Goal: Check status: Check status

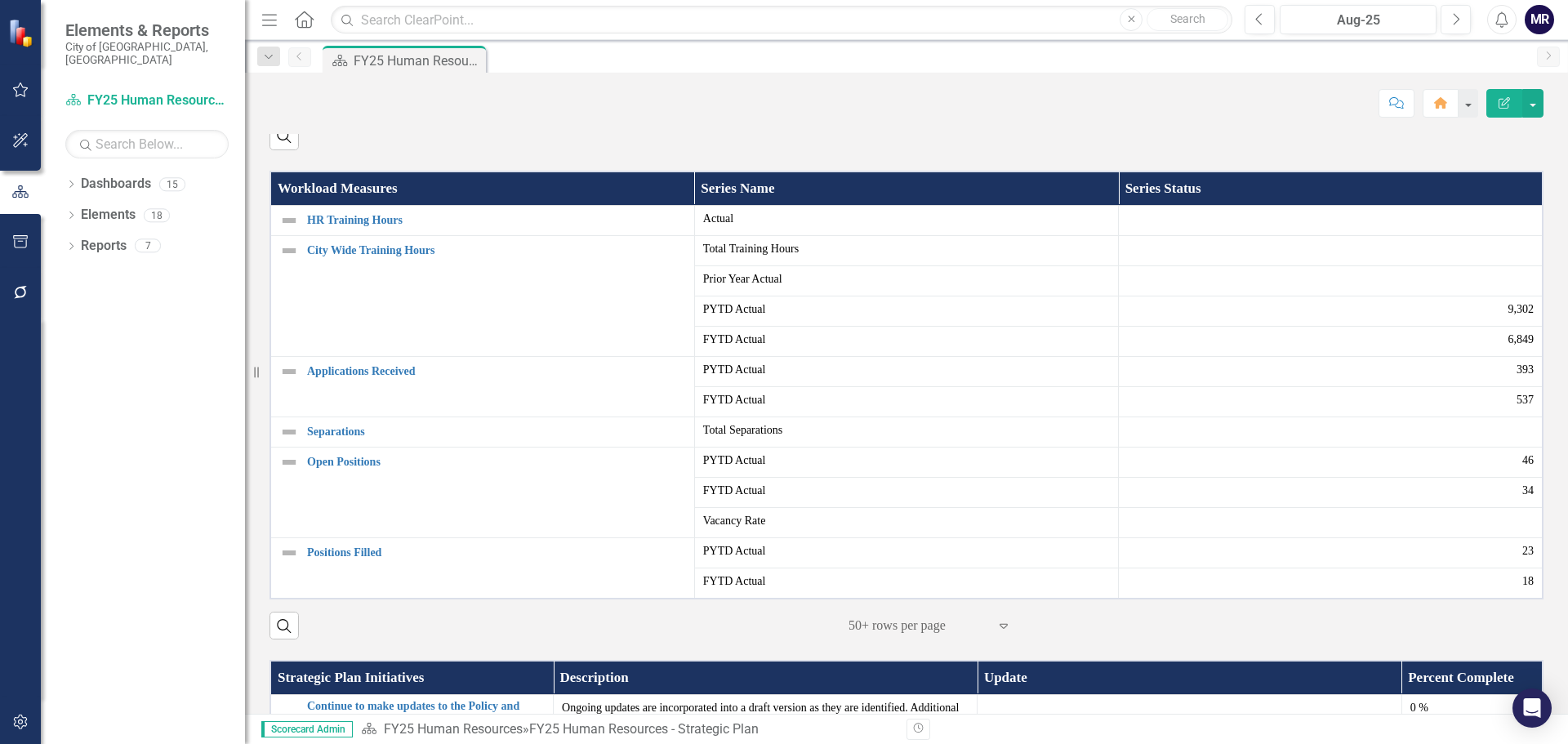
scroll to position [327, 0]
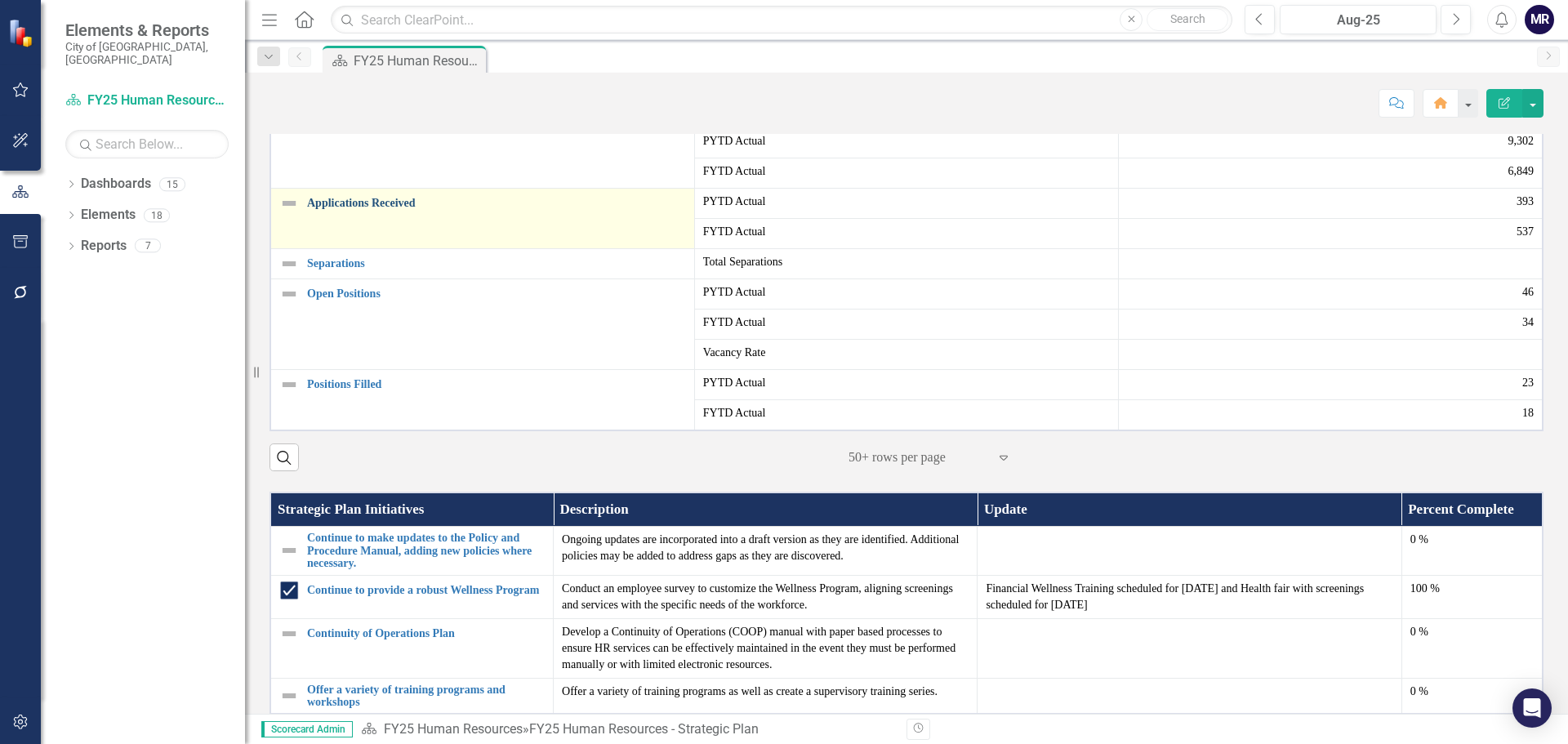
click at [355, 209] on link "Applications Received" at bounding box center [496, 203] width 379 height 12
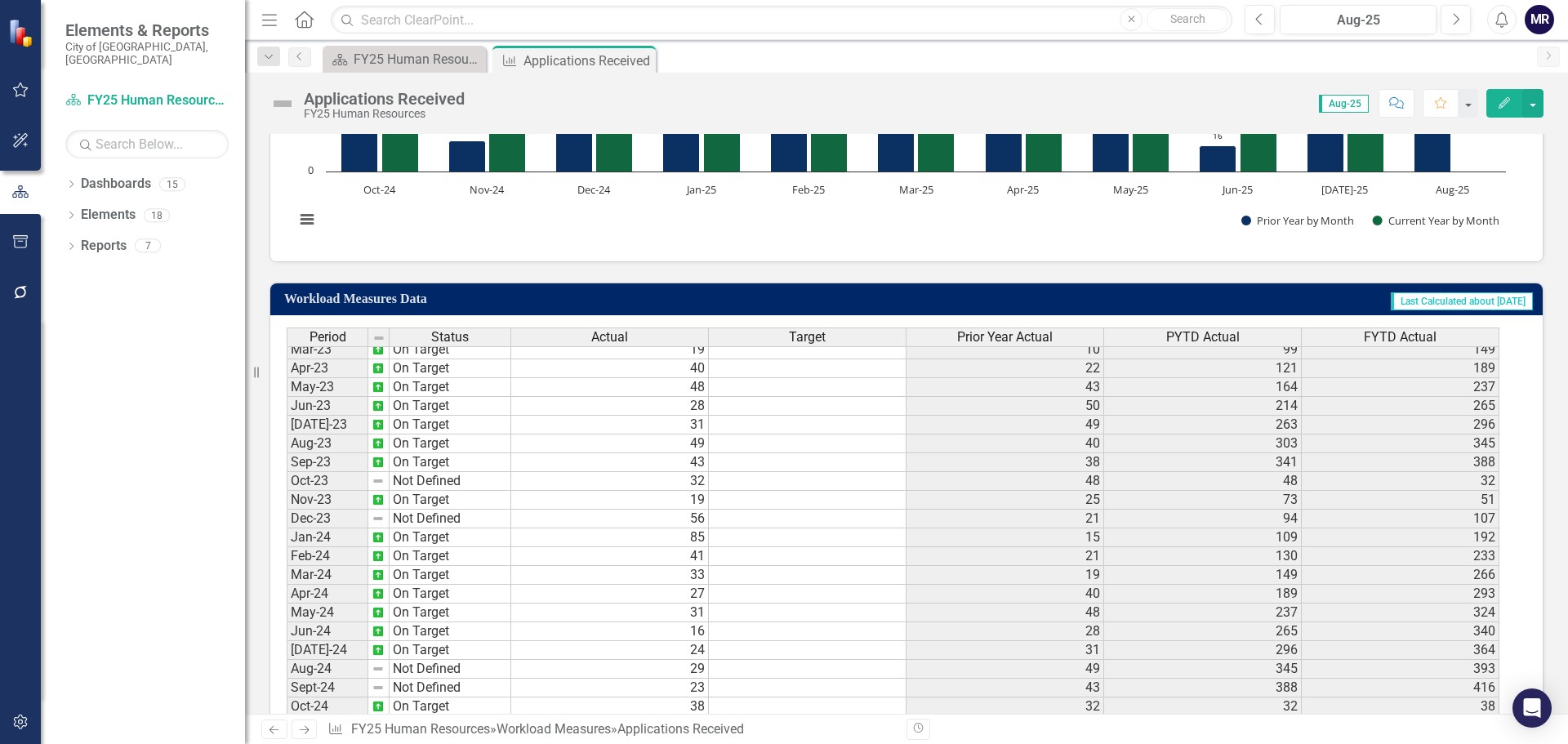
scroll to position [408, 0]
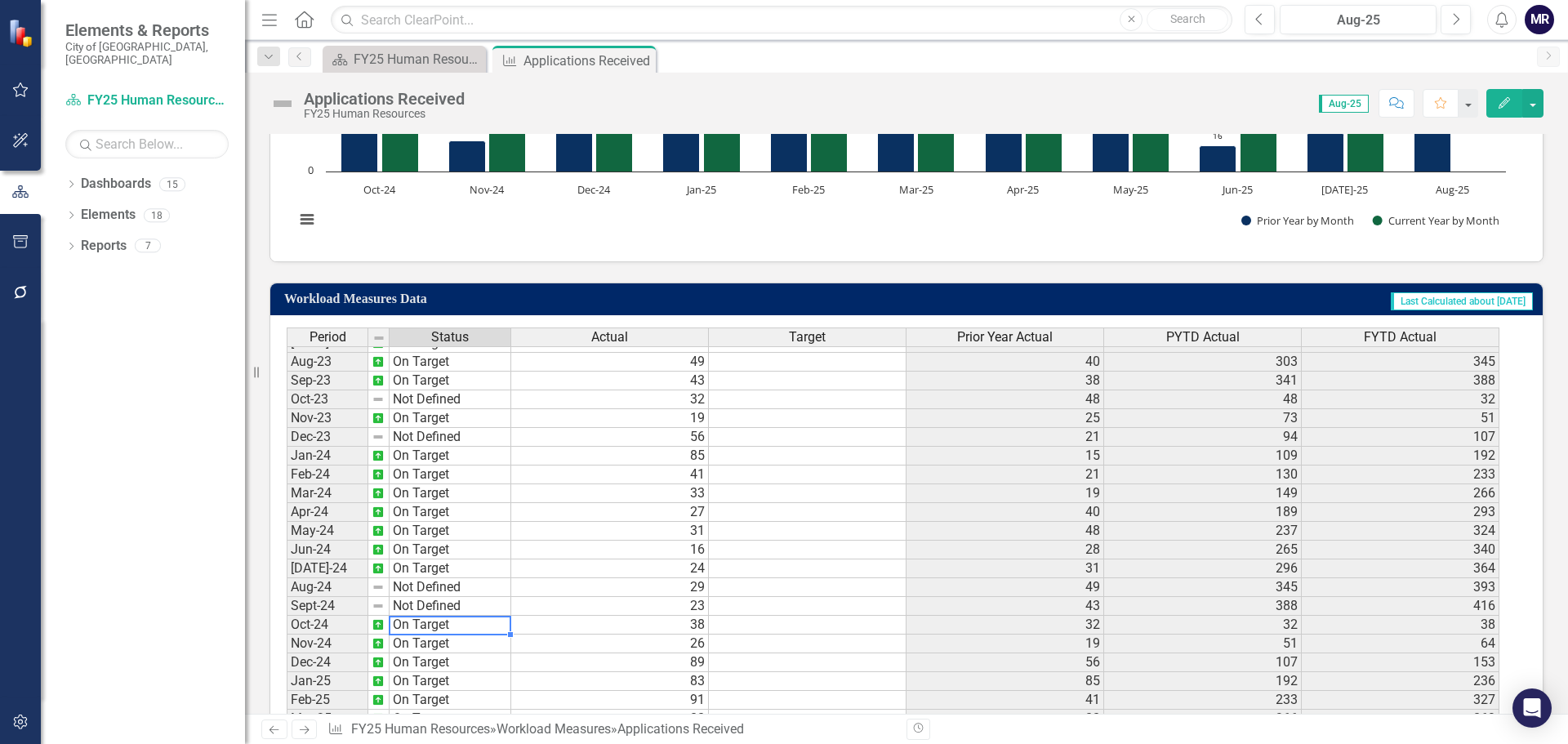
click at [423, 628] on tbody "Feb-22 Not Defined Mar-22 Not Defined Apr-22 Not Defined May-22 Not Defined Jun…" at bounding box center [399, 380] width 225 height 733
click at [700, 646] on td "26" at bounding box center [610, 644] width 197 height 19
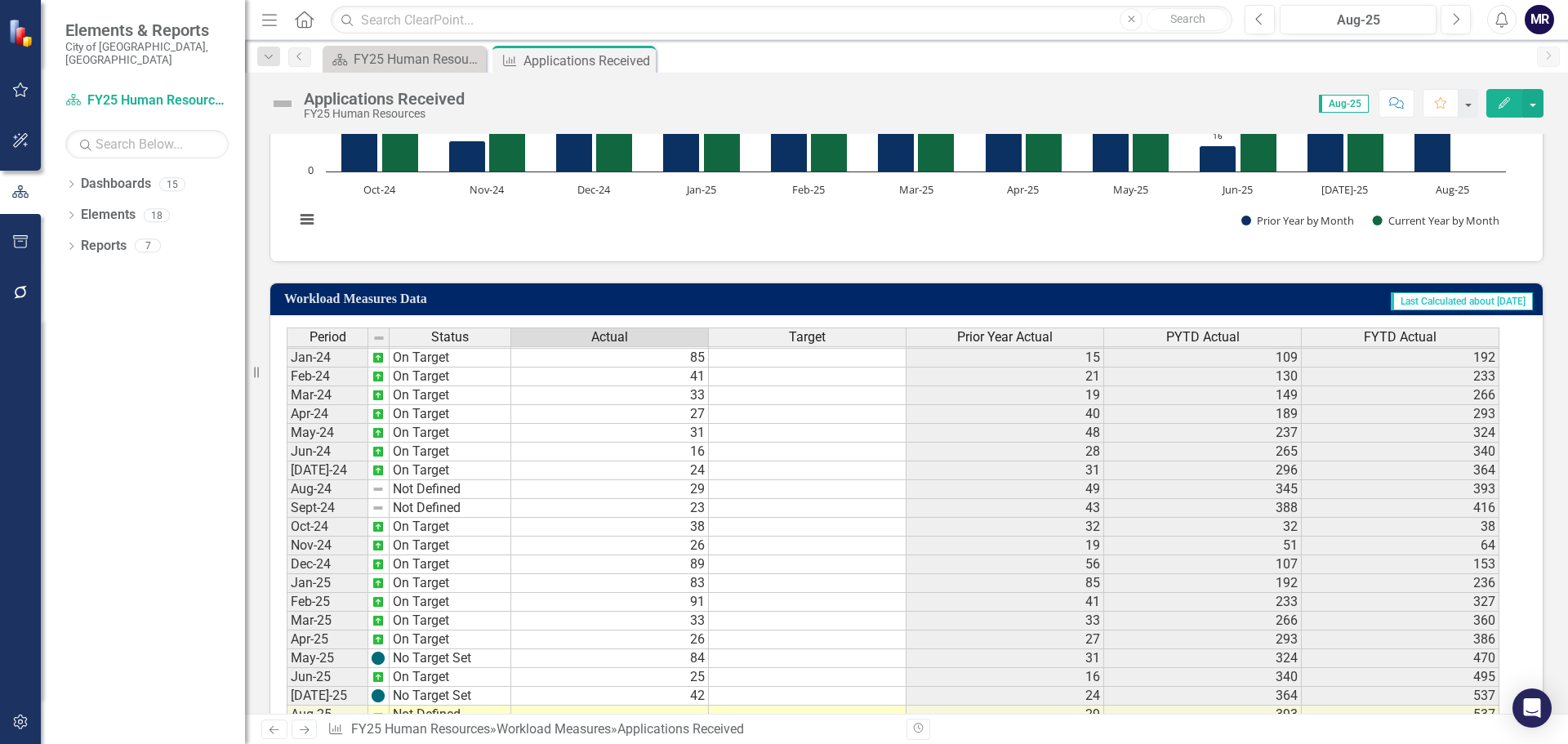
scroll to position [0, 0]
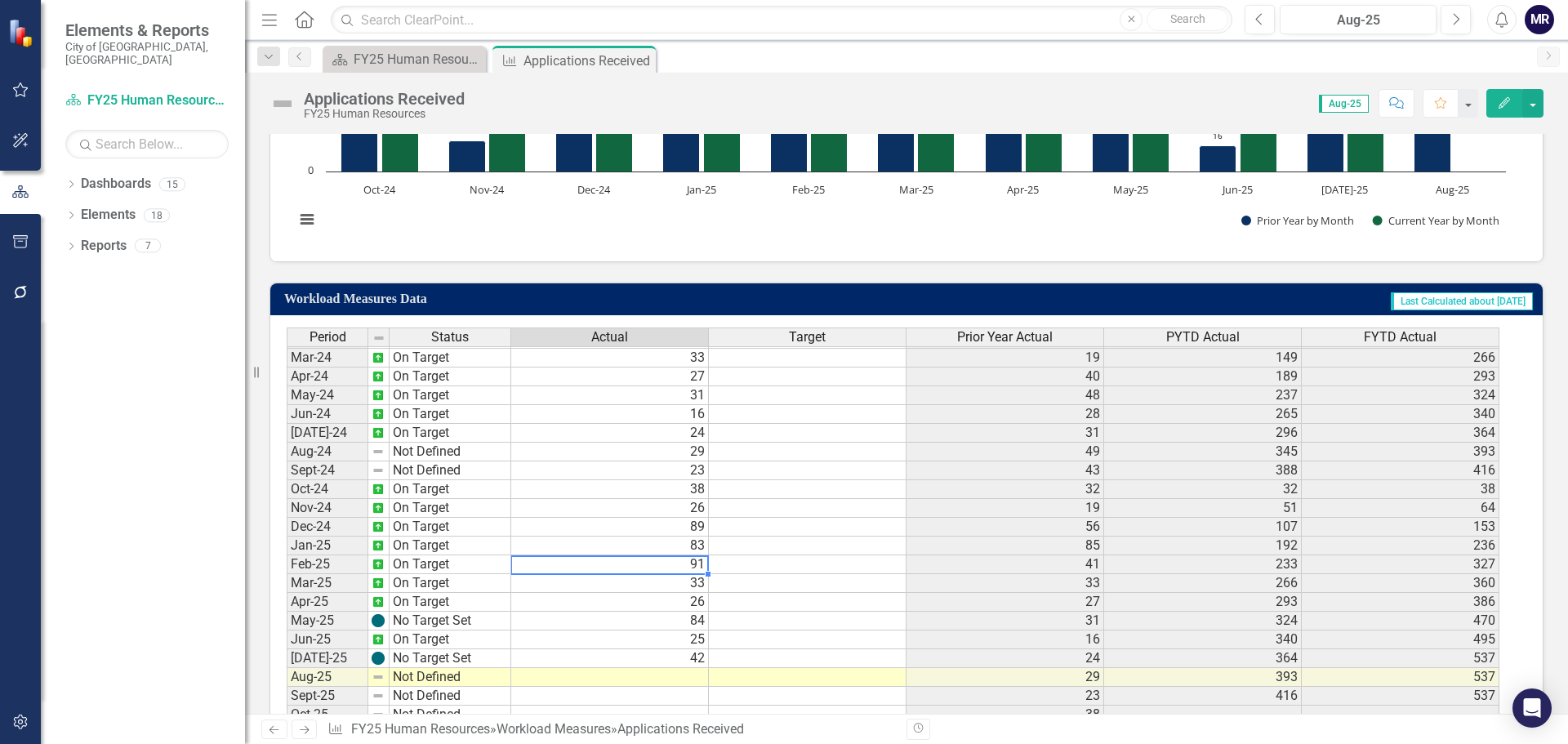
click at [690, 567] on td "91" at bounding box center [610, 564] width 197 height 19
click at [692, 583] on td "33" at bounding box center [610, 583] width 197 height 19
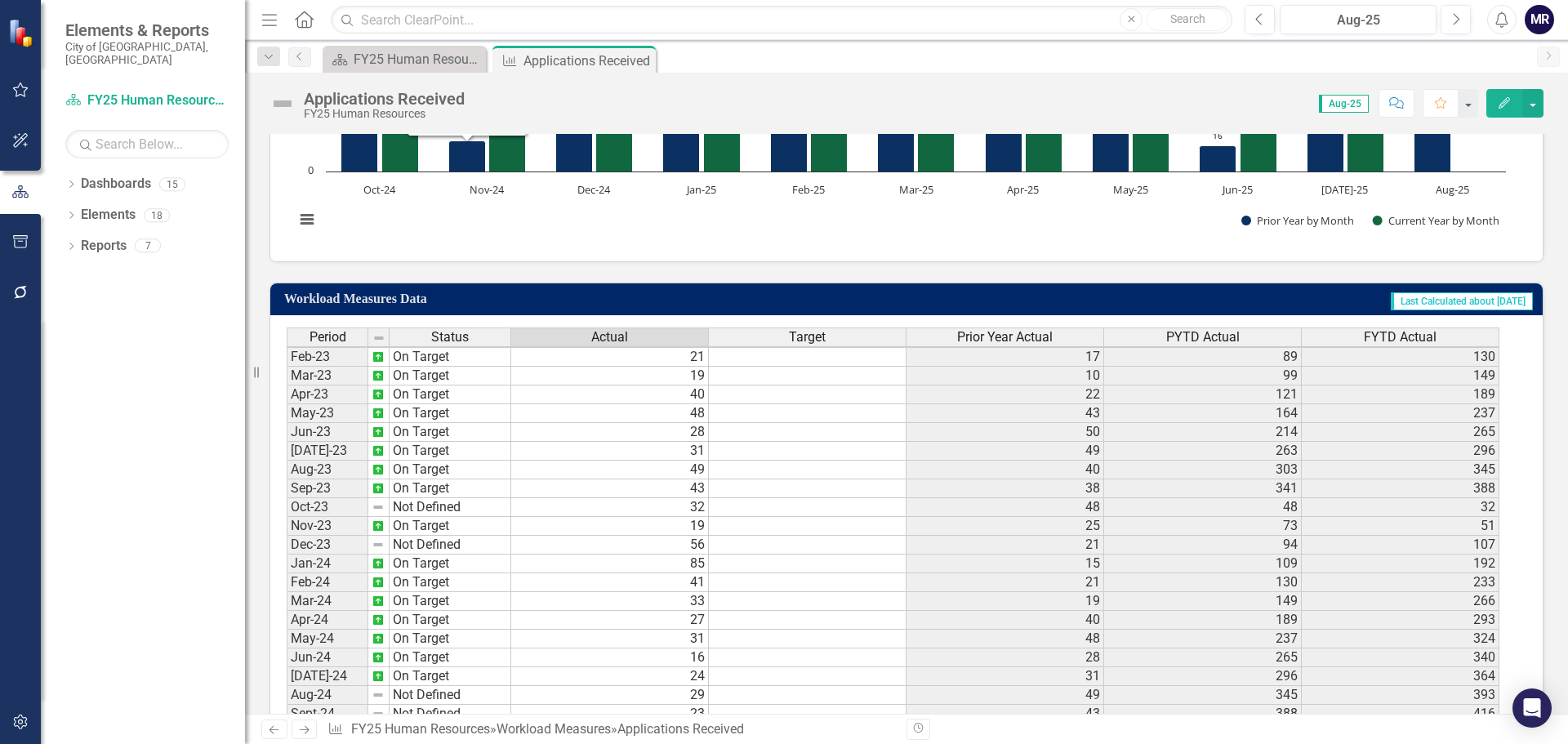
scroll to position [135, 0]
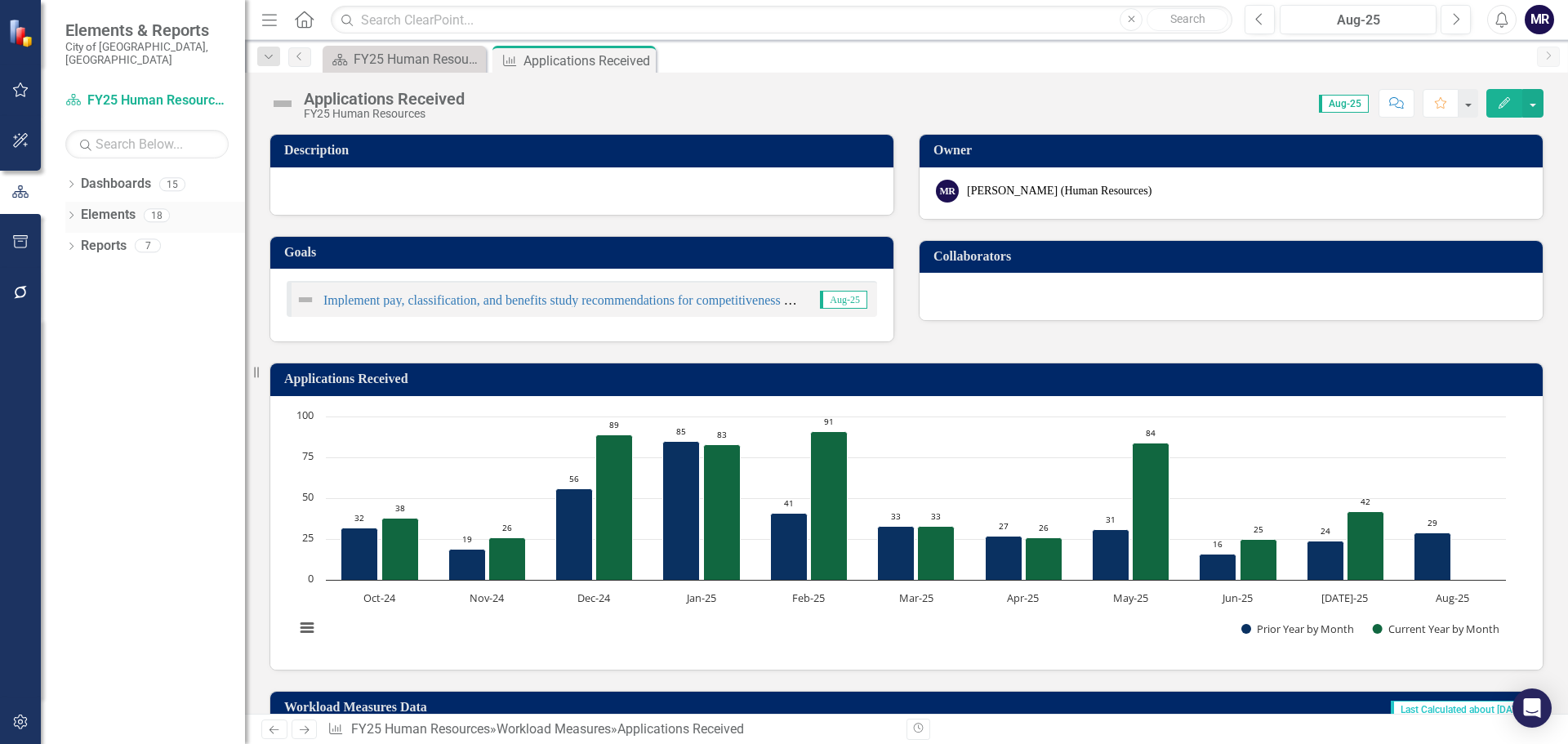
click at [106, 205] on link "Elements" at bounding box center [109, 215] width 55 height 19
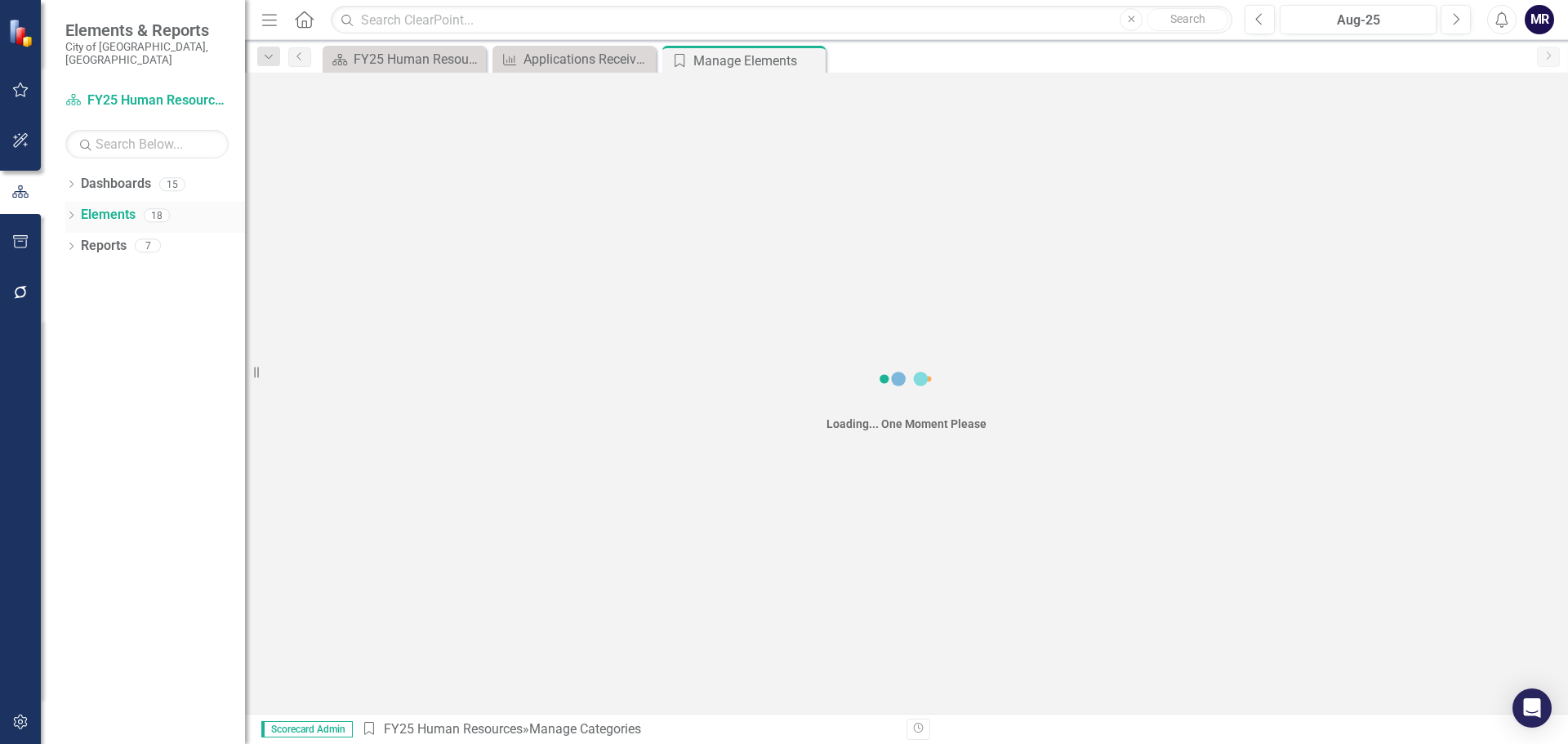
click at [107, 205] on link "Elements" at bounding box center [109, 215] width 55 height 19
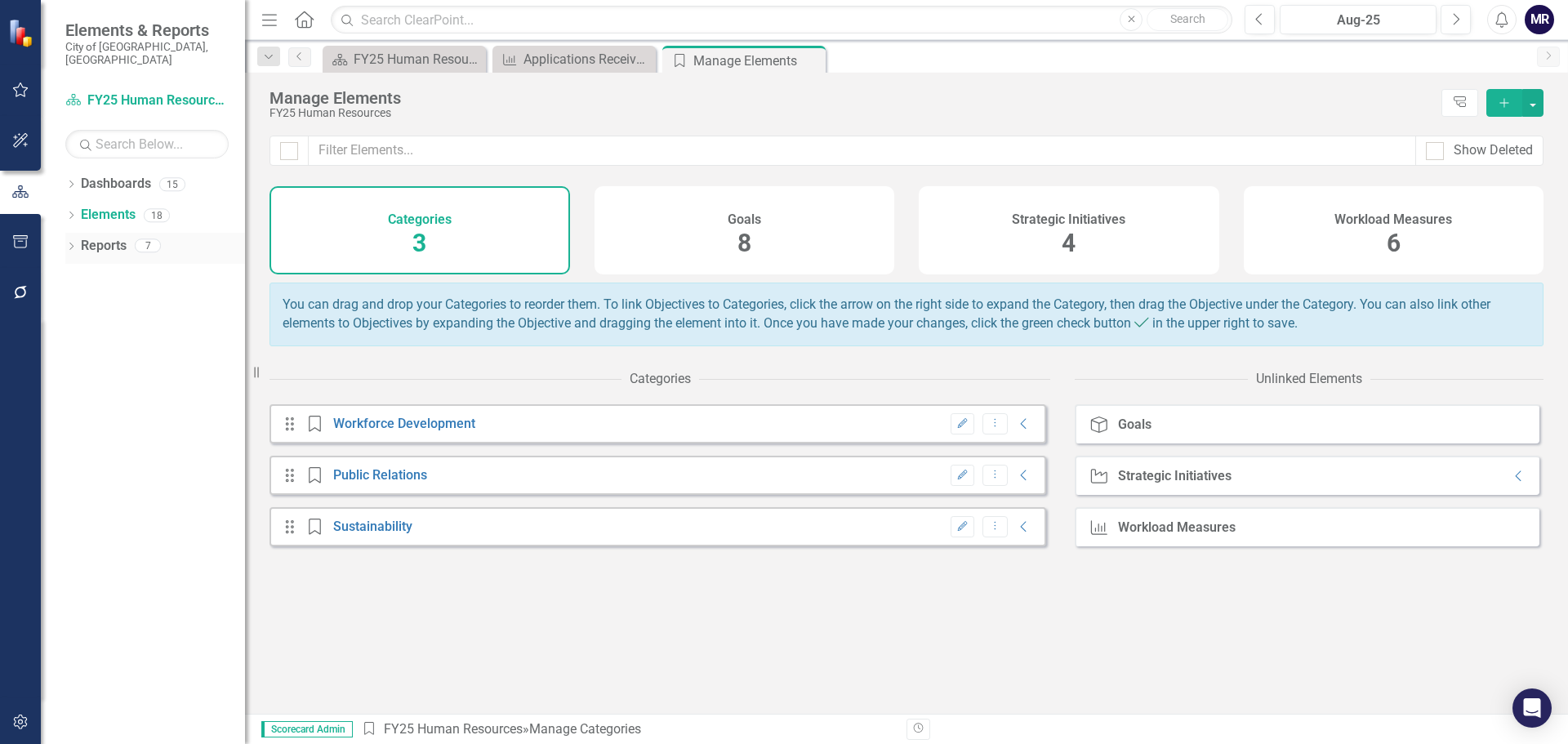
click at [80, 234] on div "Dropdown Reports 7" at bounding box center [155, 248] width 180 height 31
click at [74, 244] on icon "Dropdown" at bounding box center [71, 248] width 12 height 9
click at [172, 296] on div "FY25 Human Resources - Strategic Plan" at bounding box center [166, 303] width 159 height 15
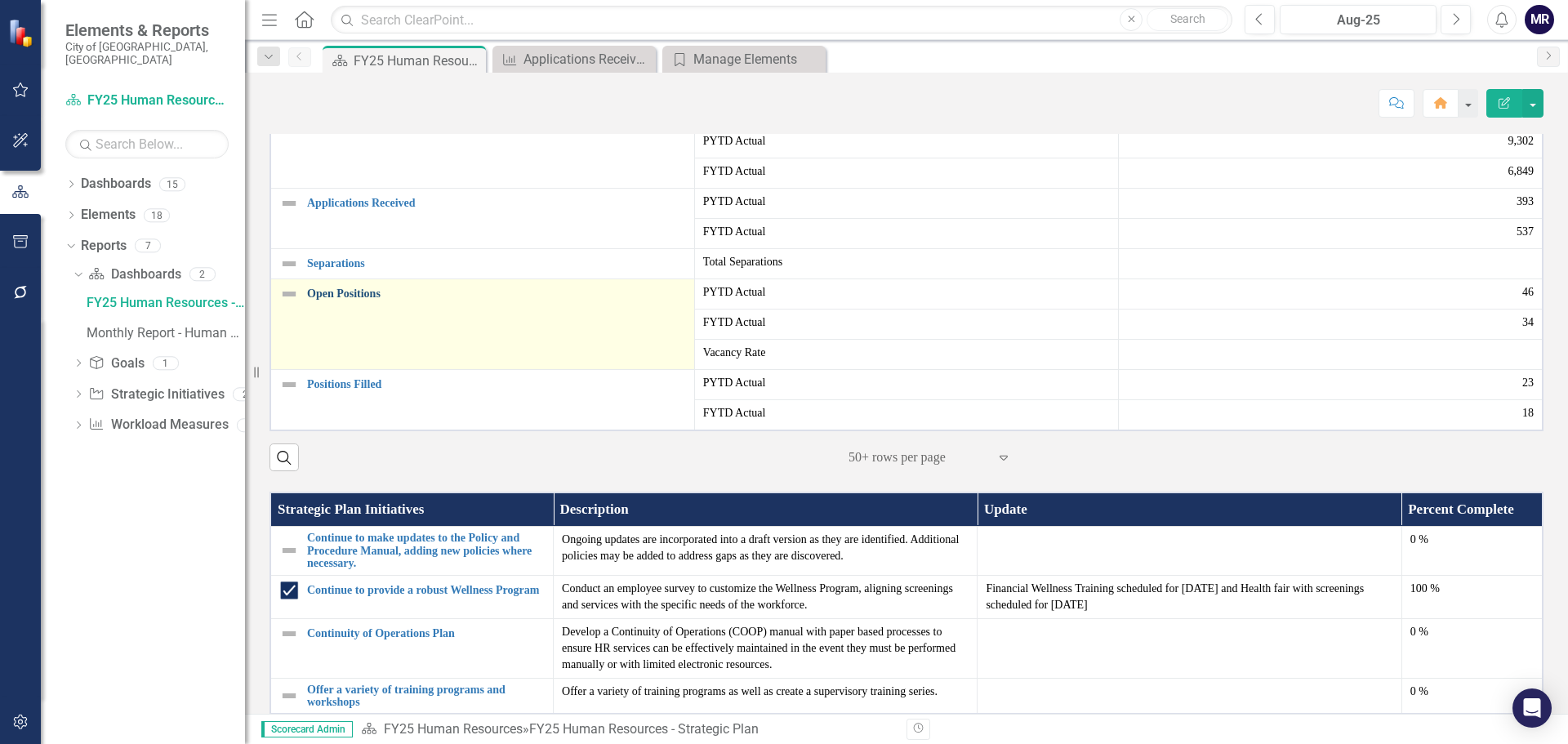
click at [331, 299] on link "Open Positions" at bounding box center [496, 293] width 379 height 12
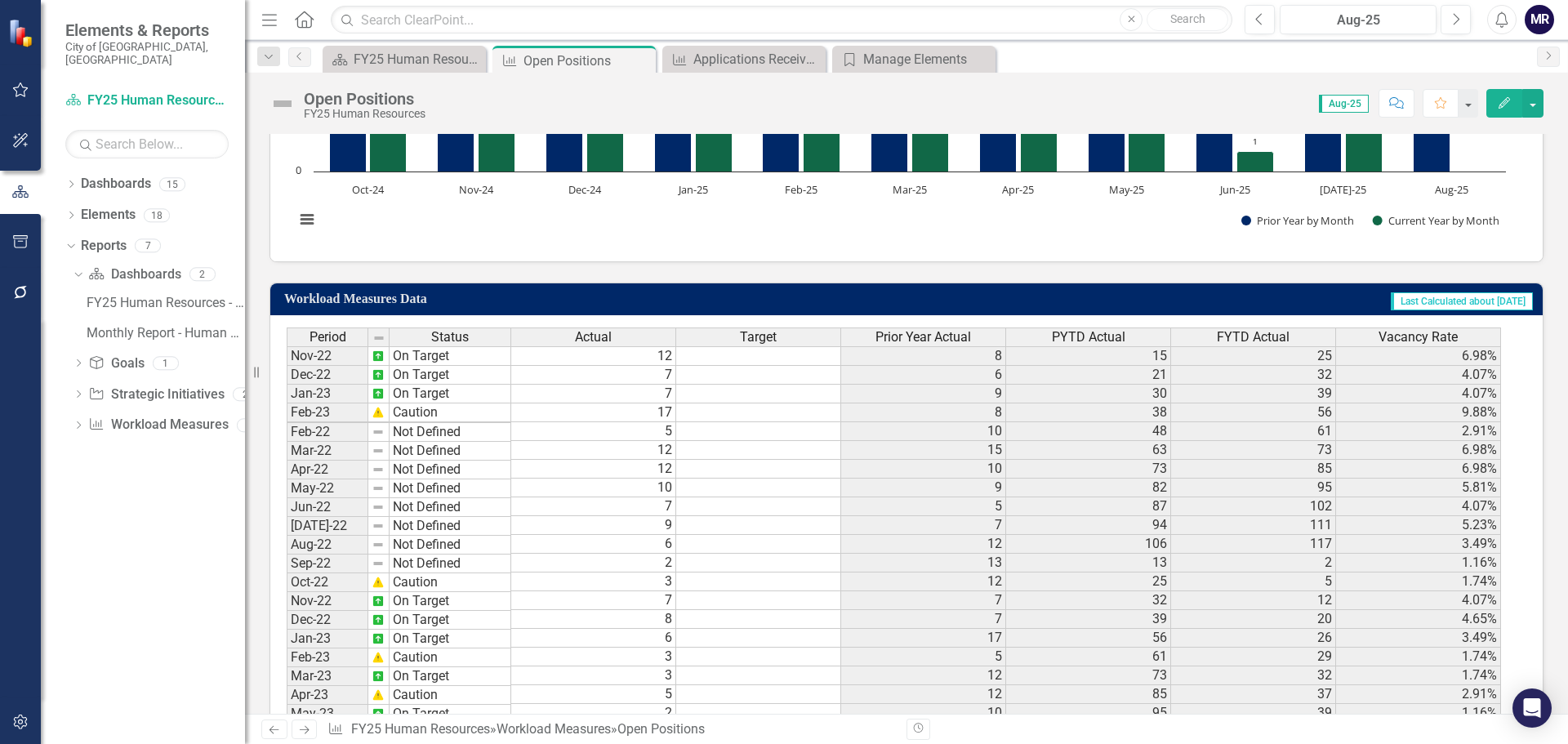
scroll to position [245, 0]
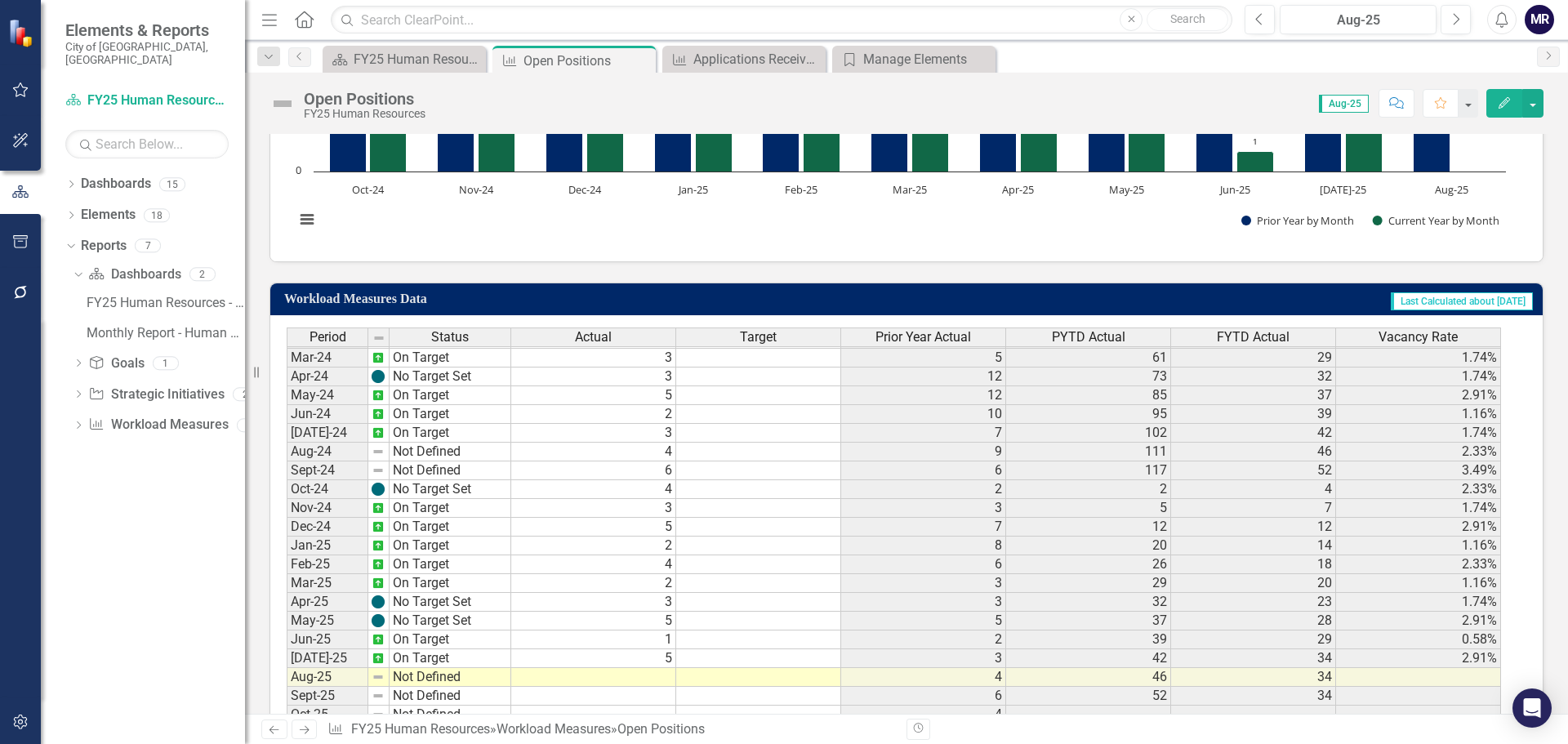
click at [652, 451] on tbody "Aug-22 Not Defined 7 94 4.07% Sep-22 Not Defined 12 106 6.98% Oct-22 Caution 13…" at bounding box center [894, 357] width 1214 height 733
click at [652, 492] on td "4" at bounding box center [593, 489] width 165 height 19
